Goal: Transaction & Acquisition: Purchase product/service

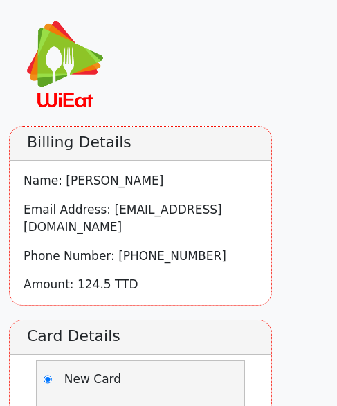
scroll to position [277, 0]
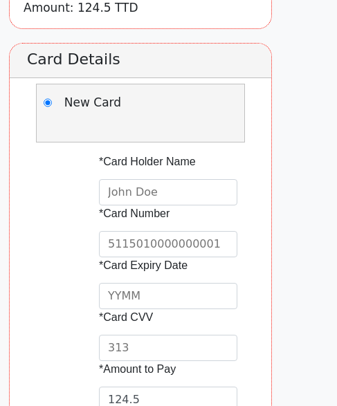
click at [216, 189] on input "text" at bounding box center [168, 192] width 138 height 26
click at [219, 151] on div "Card Details New Card *Card Holder Name *Card Number *Card Expiry Date *Card CV…" at bounding box center [140, 275] width 263 height 465
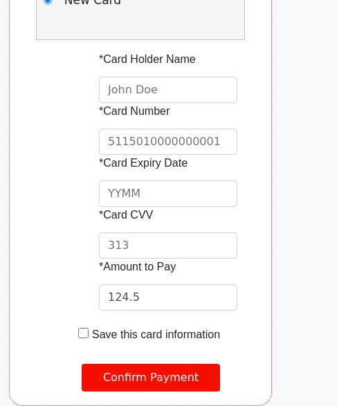
click at [218, 83] on input "text" at bounding box center [168, 90] width 138 height 26
type input "[PERSON_NAME] [PERSON_NAME]"
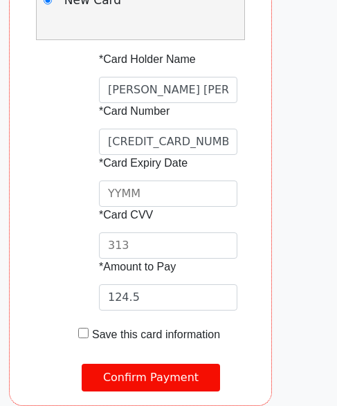
type input "[CREDIT_CARD_NUMBER]"
type input "0828"
type input "006"
click at [166, 364] on input "Confirm Payment" at bounding box center [151, 378] width 138 height 28
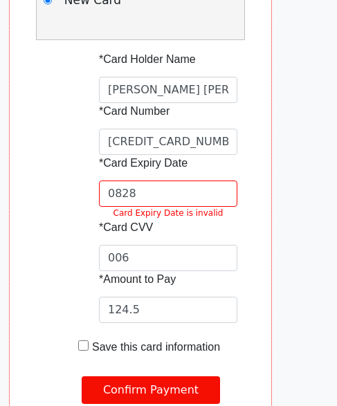
click at [235, 180] on input "0828" at bounding box center [168, 193] width 138 height 26
type input "2808"
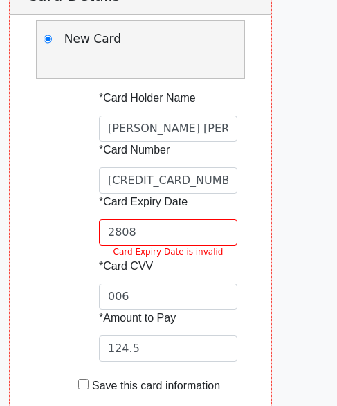
scroll to position [395, 0]
